Goal: Task Accomplishment & Management: Complete application form

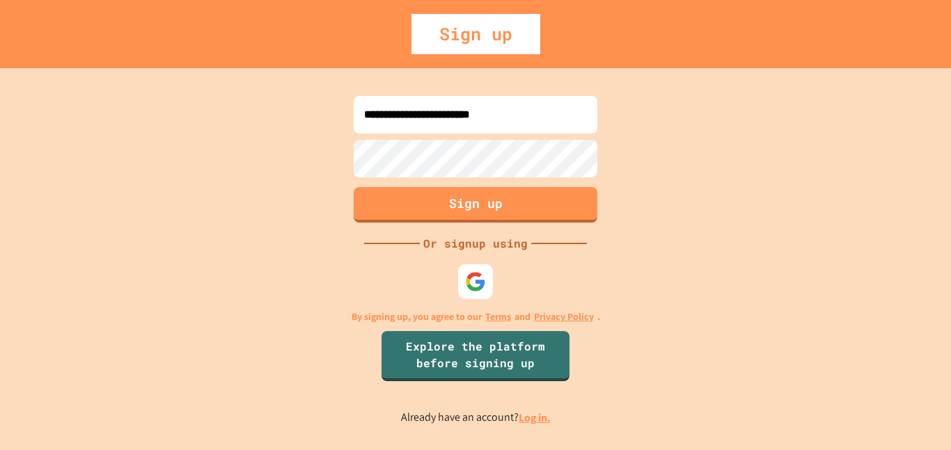
click at [454, 122] on input "**********" at bounding box center [476, 115] width 244 height 38
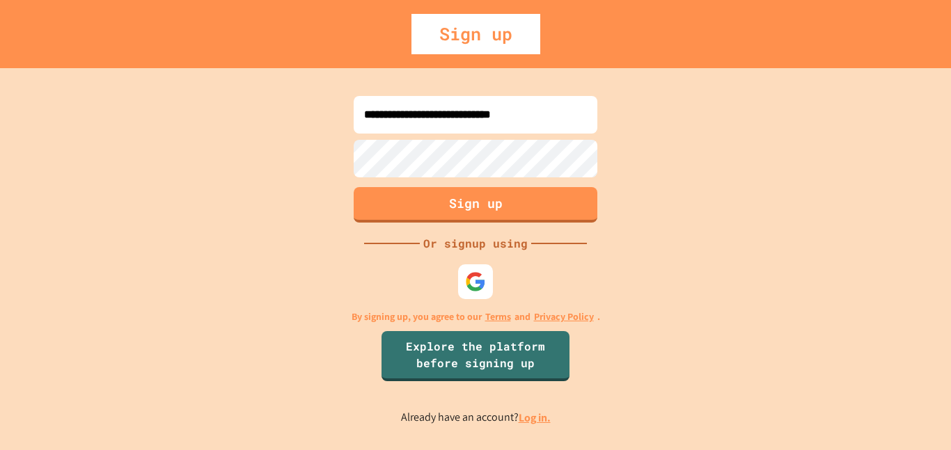
type input "**********"
